Goal: Task Accomplishment & Management: Complete application form

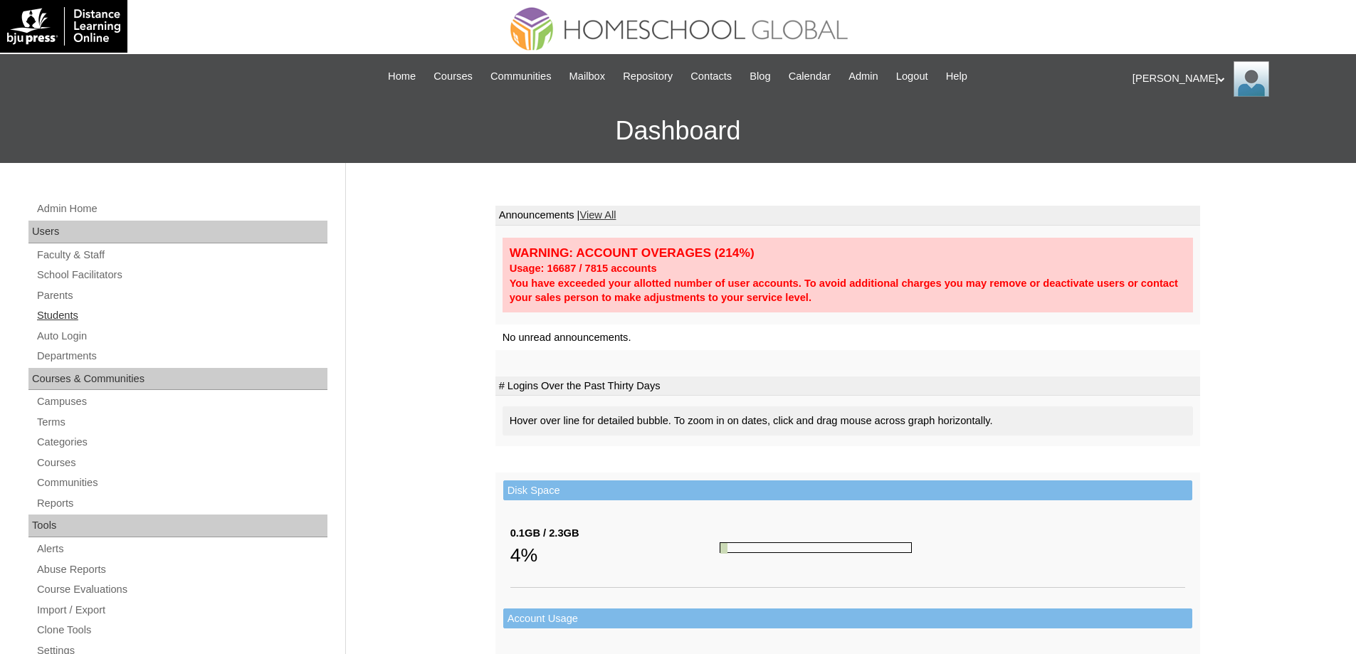
click at [86, 314] on link "Students" at bounding box center [182, 316] width 292 height 18
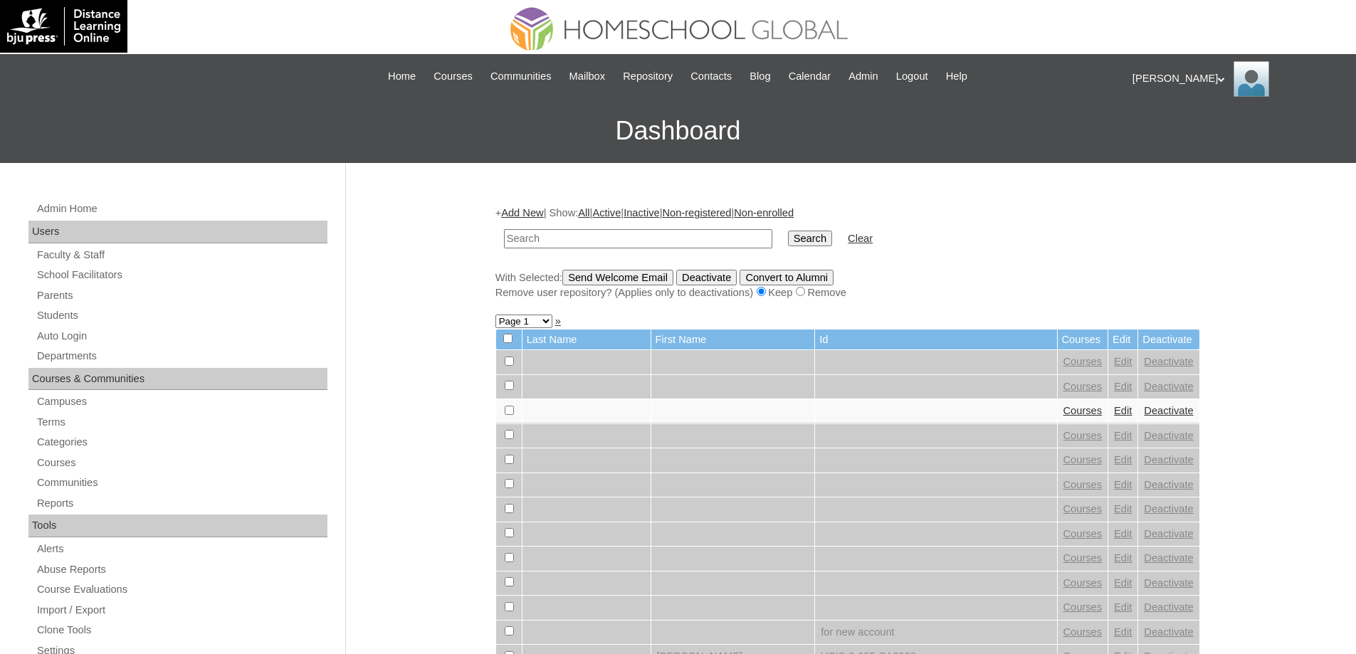
drag, startPoint x: 652, startPoint y: 237, endPoint x: 764, endPoint y: 251, distance: 112.7
click at [654, 237] on input "text" at bounding box center [638, 238] width 268 height 19
paste input "MHS00228-TECHPH2025"
type input "MHS00228-TECHPH2025"
click at [815, 248] on td "Search" at bounding box center [810, 238] width 58 height 33
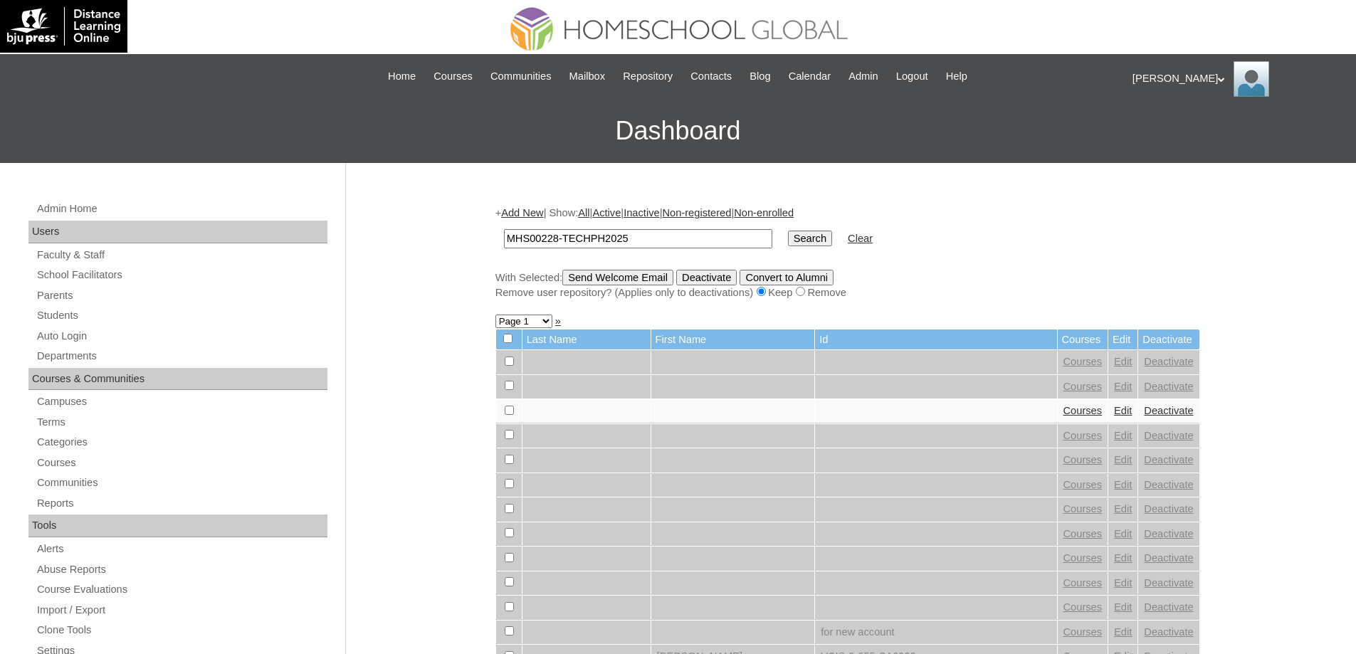
click at [817, 245] on input "Search" at bounding box center [810, 239] width 44 height 16
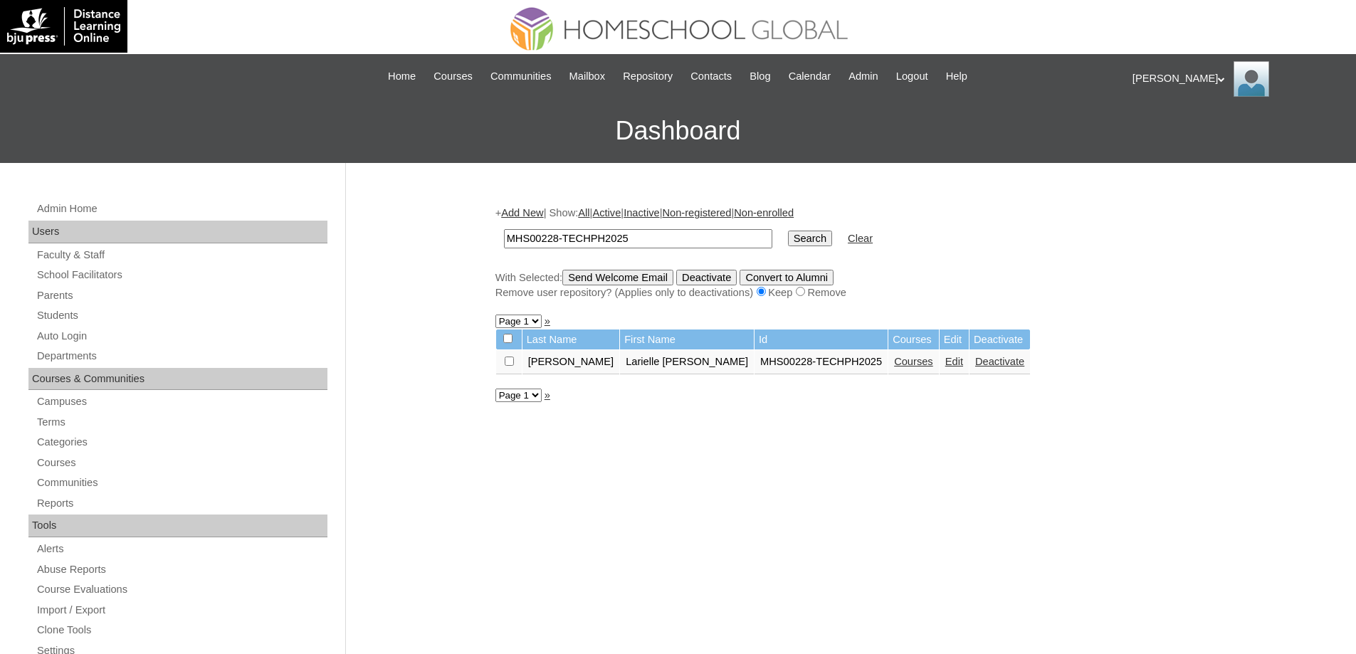
click at [894, 367] on link "Courses" at bounding box center [913, 361] width 39 height 11
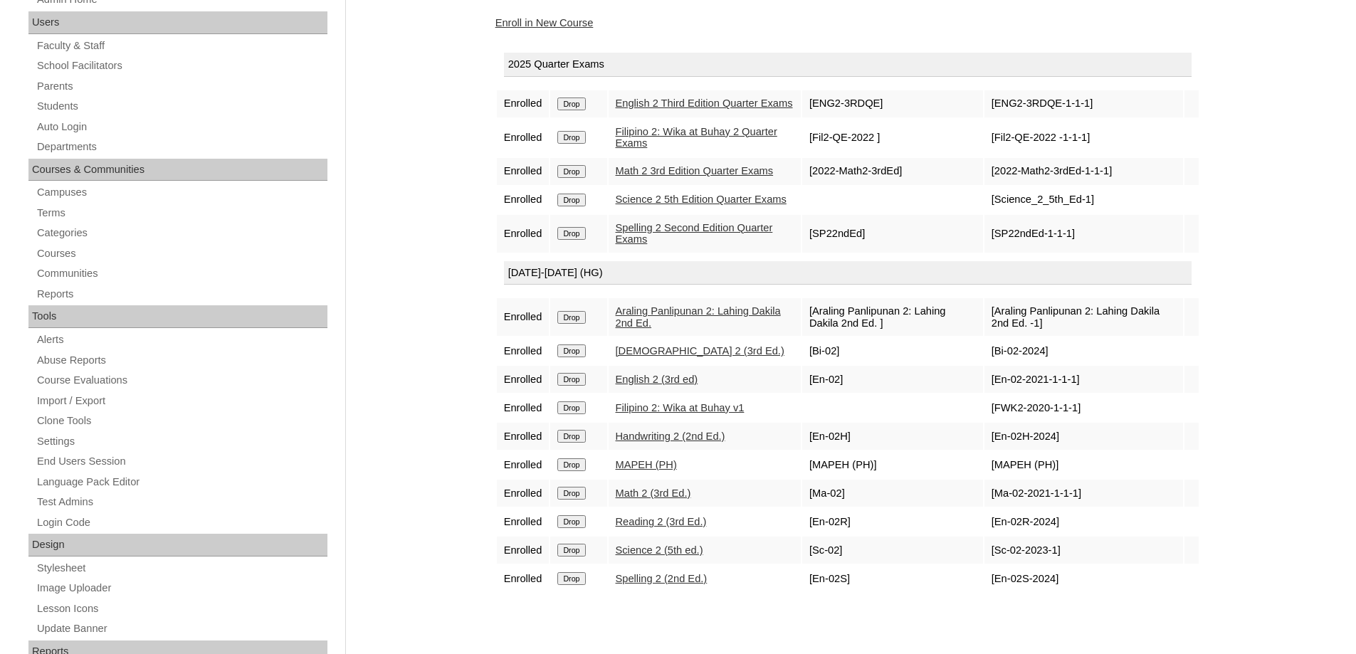
scroll to position [214, 0]
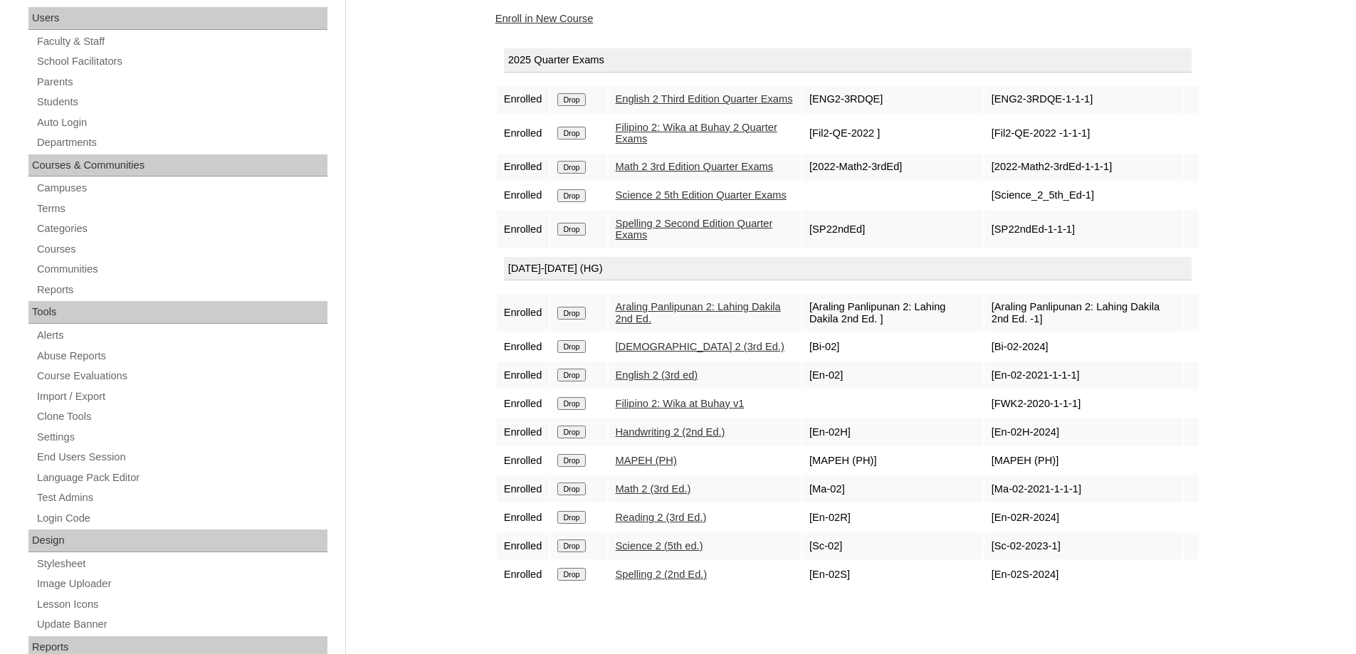
click at [1194, 474] on td at bounding box center [1192, 460] width 14 height 27
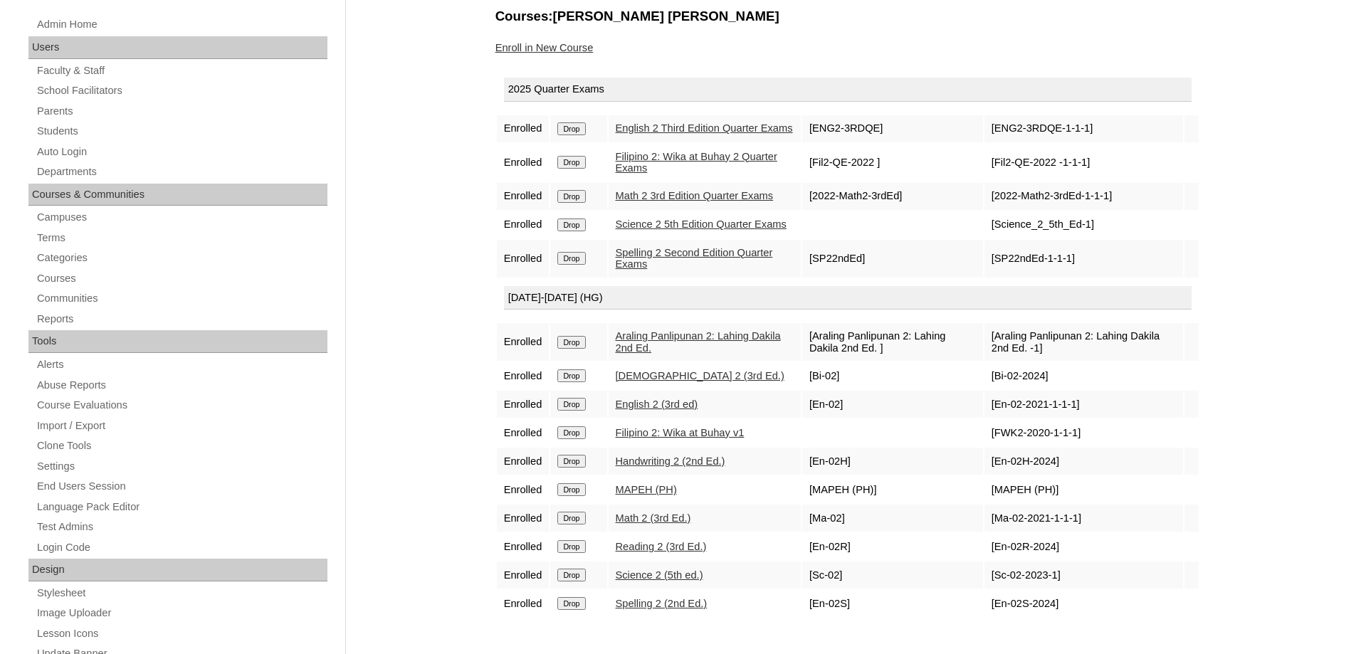
scroll to position [285, 0]
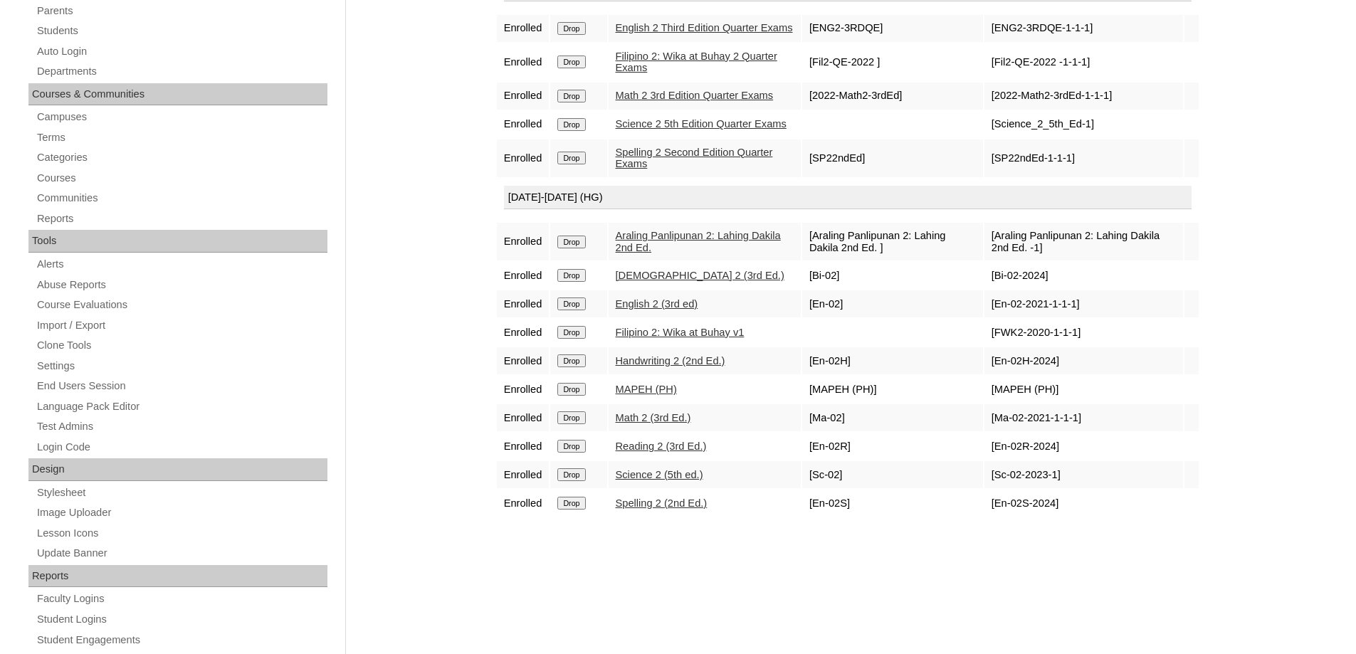
click at [1228, 486] on div "Admin Home Users Faculty & Staff School Facilitators Parents Students Auto Logi…" at bounding box center [678, 369] width 1356 height 982
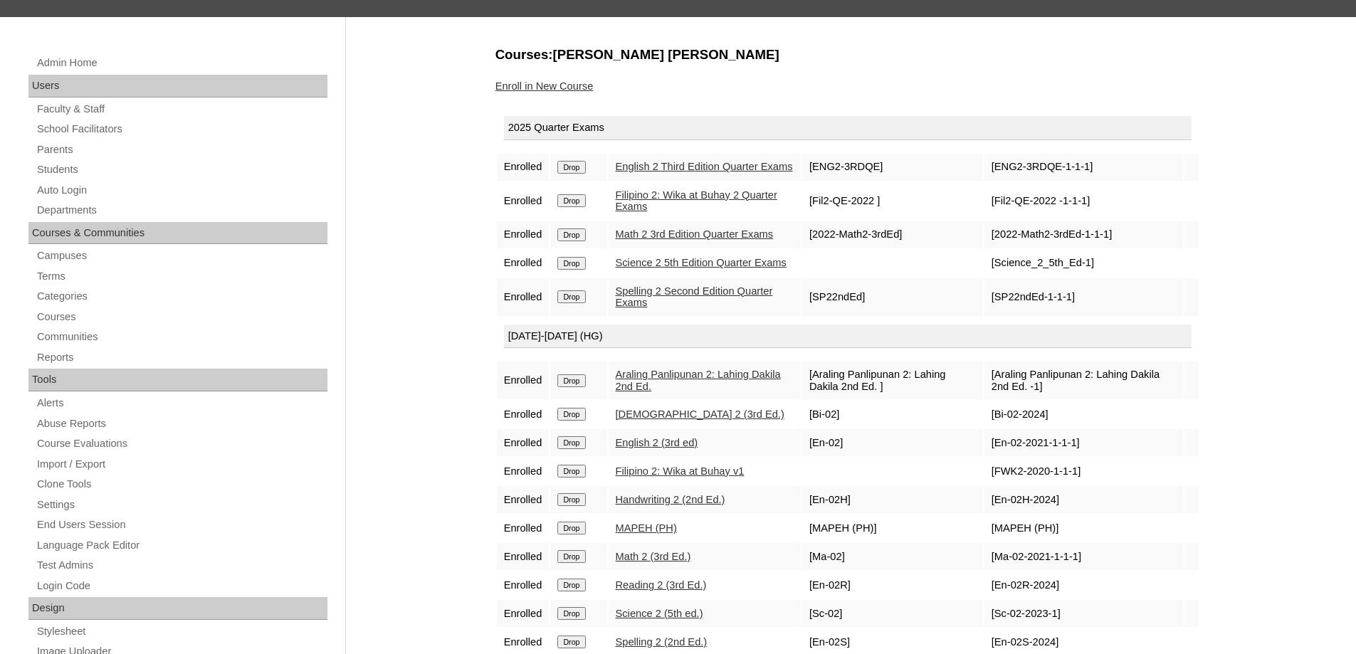
scroll to position [142, 0]
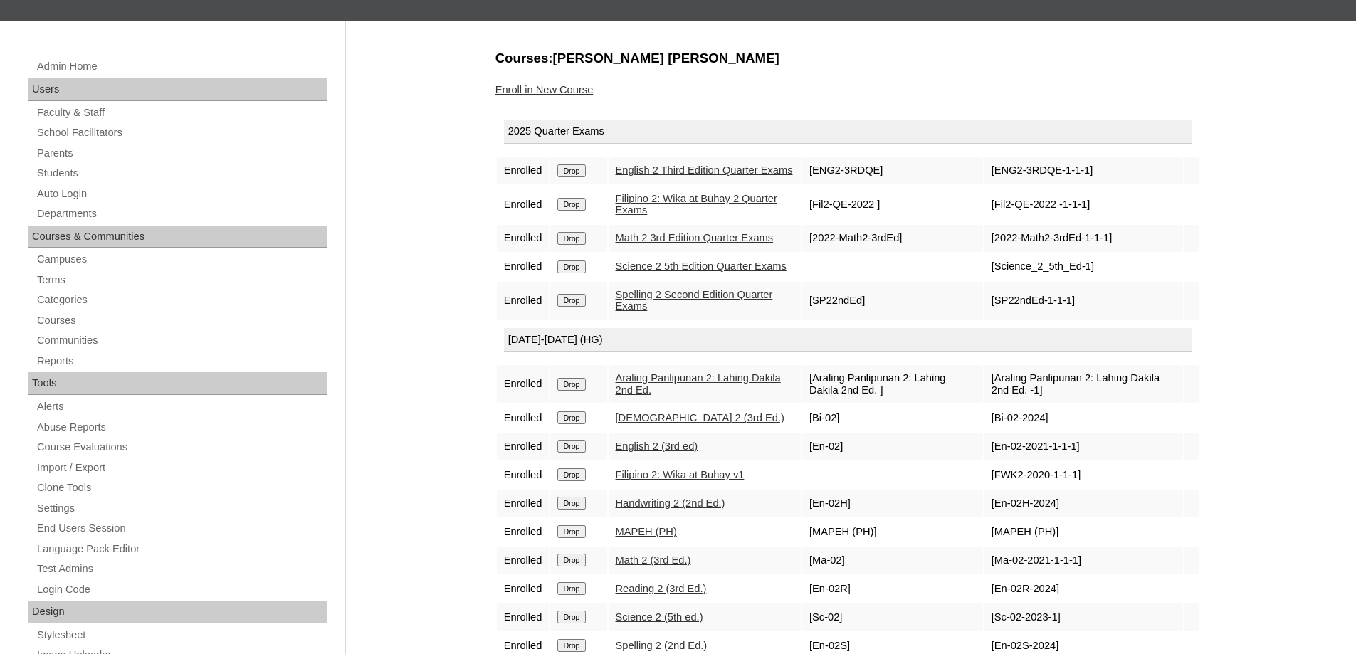
click at [557, 85] on link "Enroll in New Course" at bounding box center [545, 89] width 98 height 11
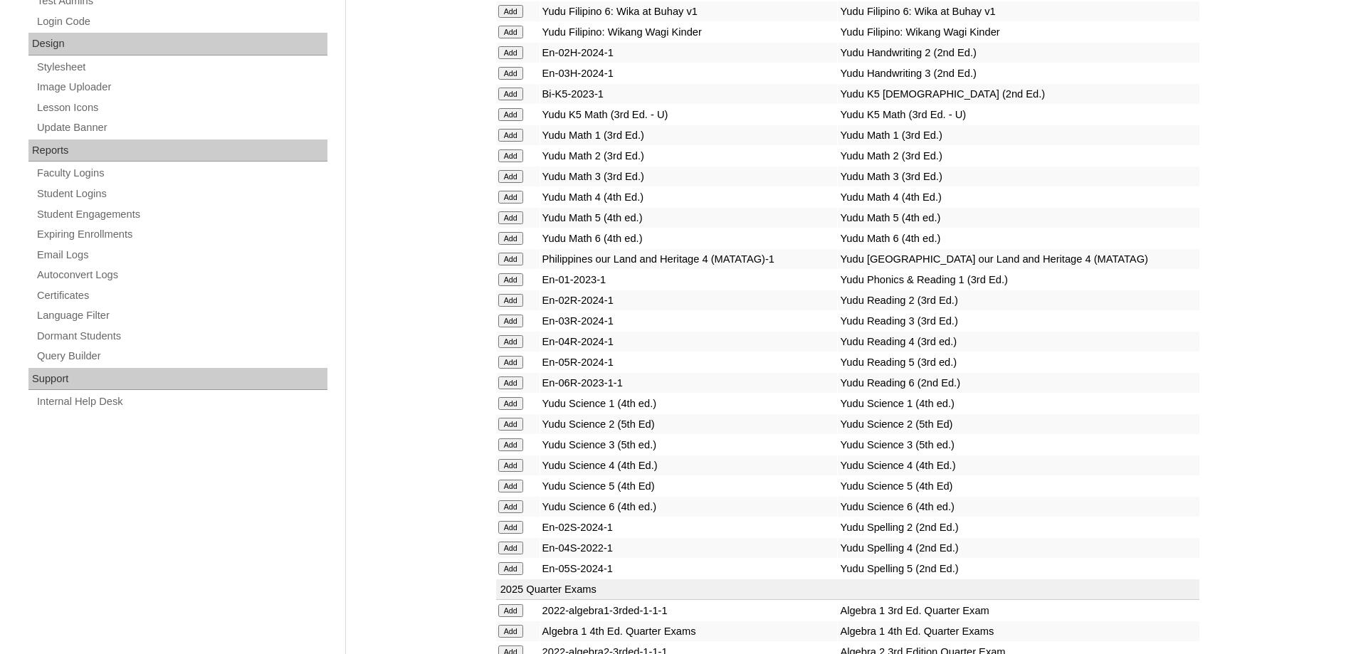
scroll to position [1068, 0]
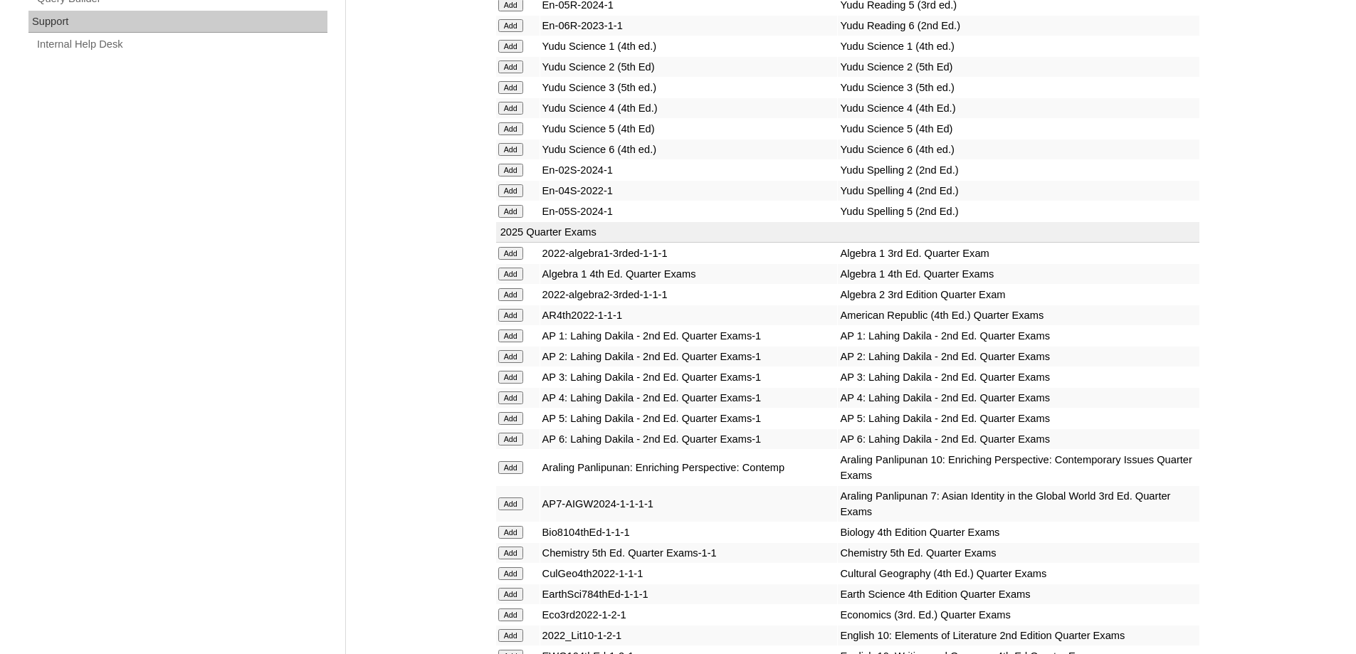
click at [516, 363] on input "Add" at bounding box center [510, 356] width 25 height 13
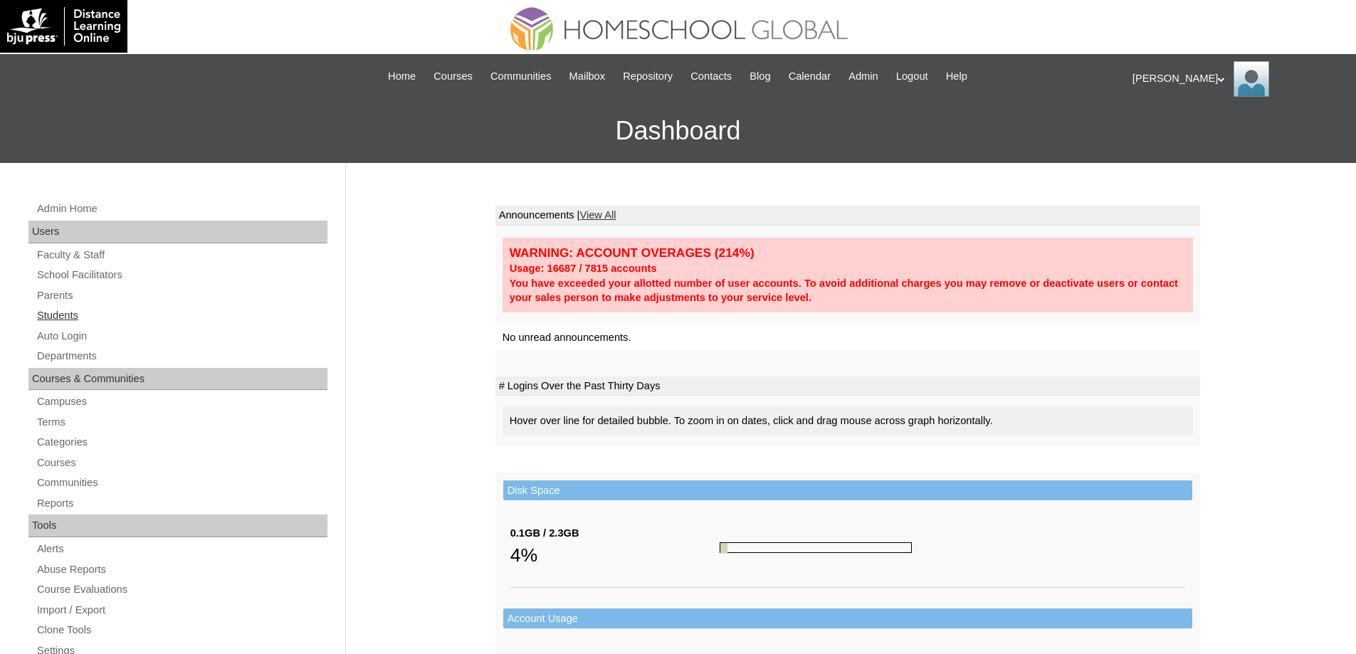
click at [94, 313] on link "Students" at bounding box center [182, 316] width 292 height 18
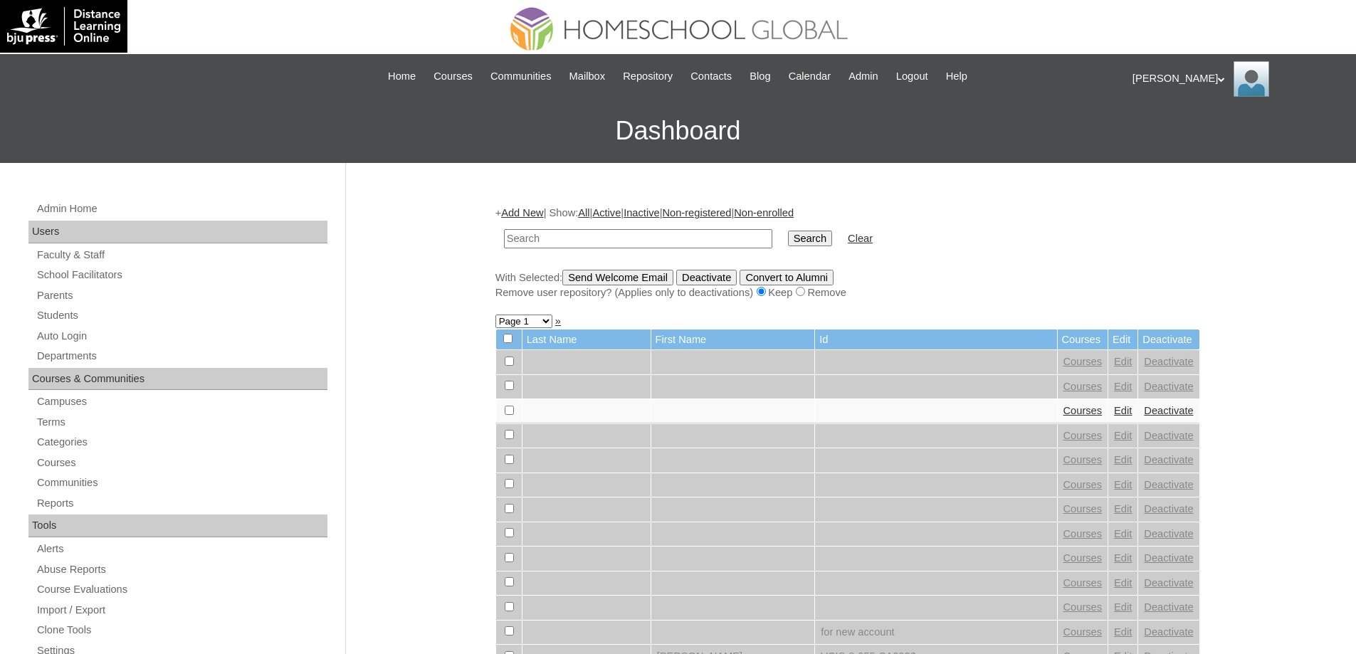
click at [717, 250] on td at bounding box center [638, 238] width 283 height 33
click at [773, 235] on input "text" at bounding box center [638, 238] width 268 height 19
paste input "MHS00228-TECHPH2025"
type input "MHS00228-TECHPH2025"
click at [818, 235] on input "Search" at bounding box center [810, 239] width 44 height 16
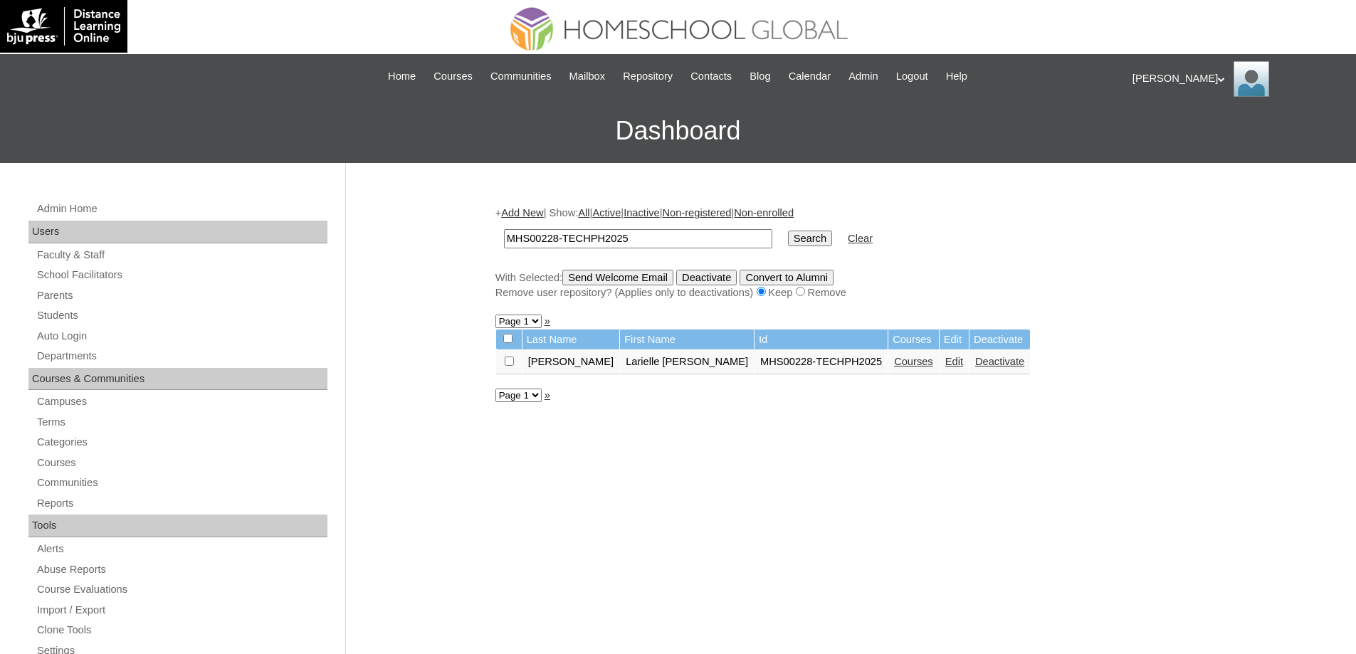
click at [894, 359] on link "Courses" at bounding box center [913, 361] width 39 height 11
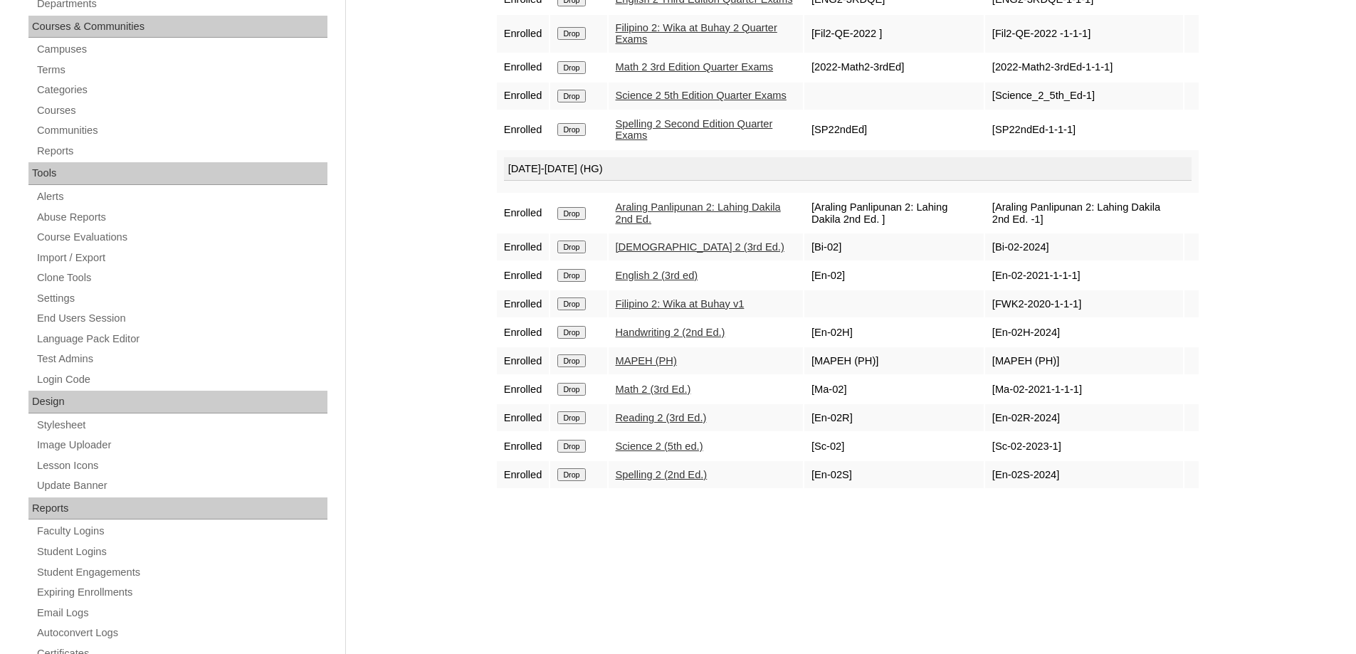
scroll to position [356, 0]
